Goal: Task Accomplishment & Management: Use online tool/utility

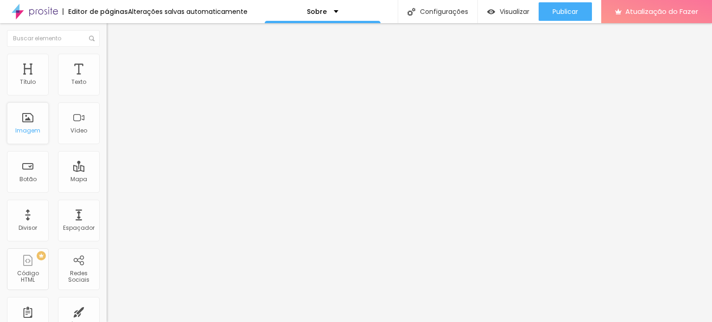
click at [31, 127] on font "Imagem" at bounding box center [27, 130] width 25 height 8
click at [113, 36] on img "button" at bounding box center [116, 33] width 7 height 7
